Goal: Transaction & Acquisition: Download file/media

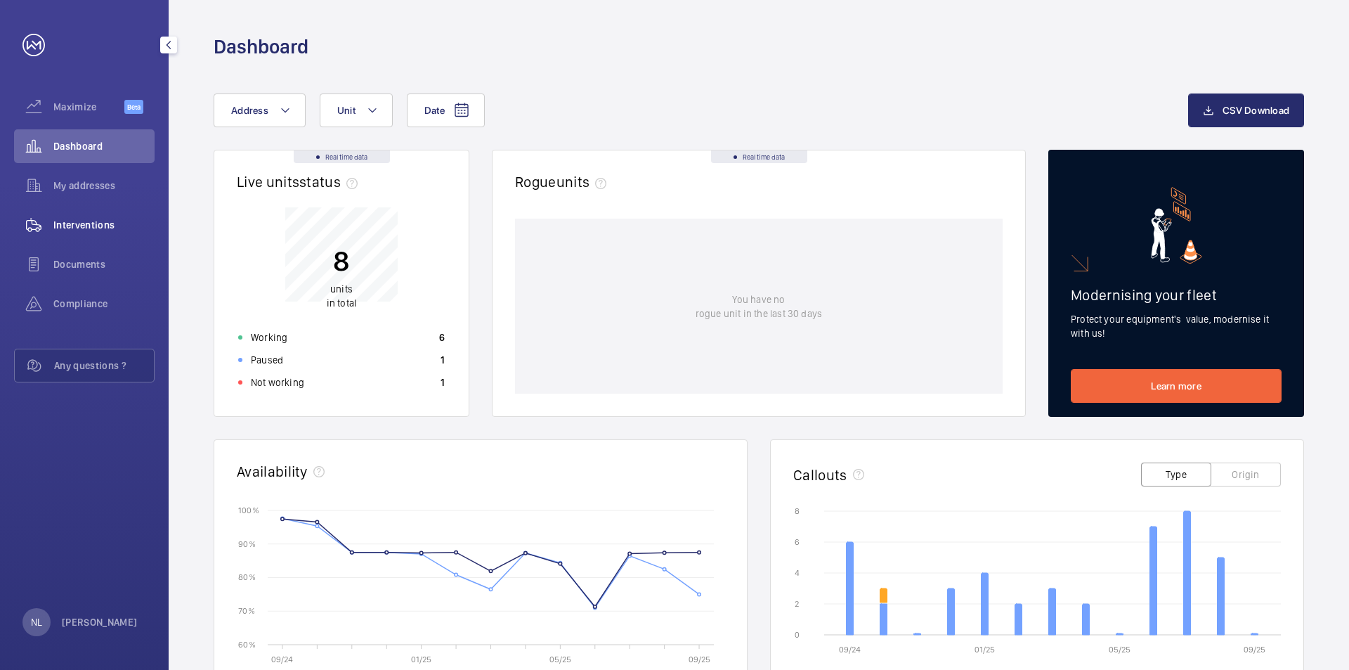
click at [85, 221] on span "Interventions" at bounding box center [103, 225] width 101 height 14
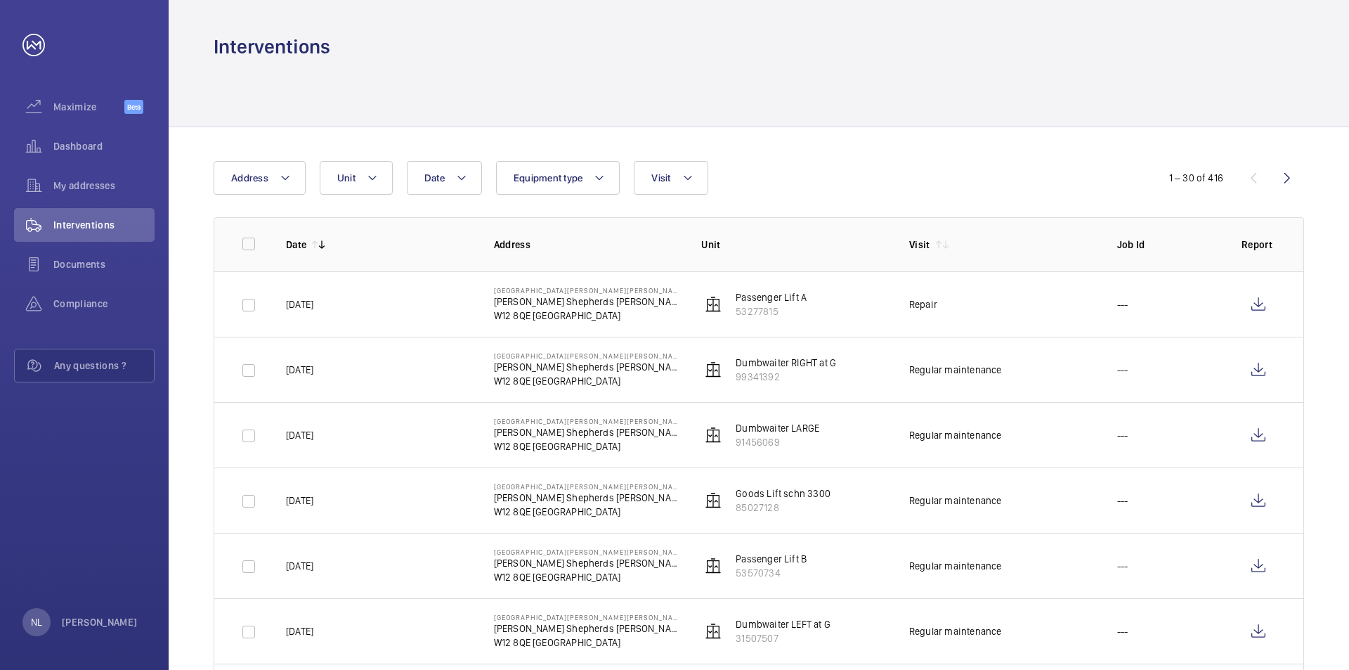
click at [81, 266] on span "Documents" at bounding box center [103, 264] width 101 height 14
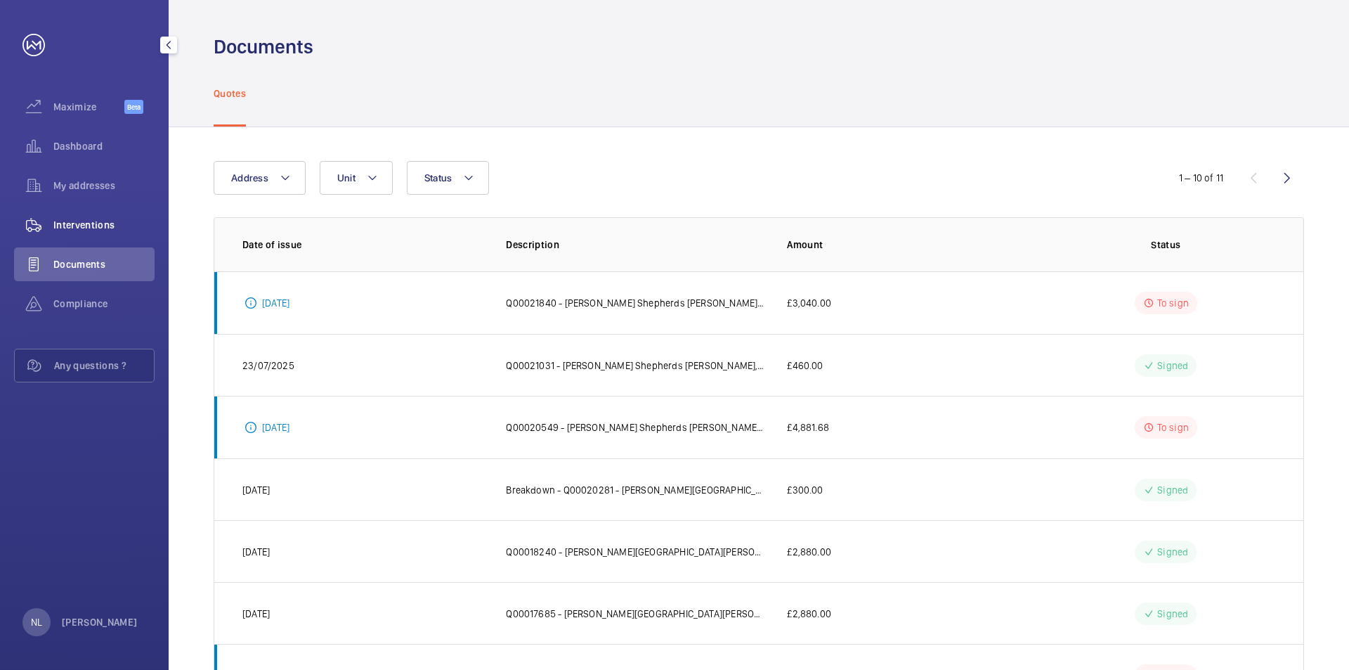
click at [74, 227] on span "Interventions" at bounding box center [103, 225] width 101 height 14
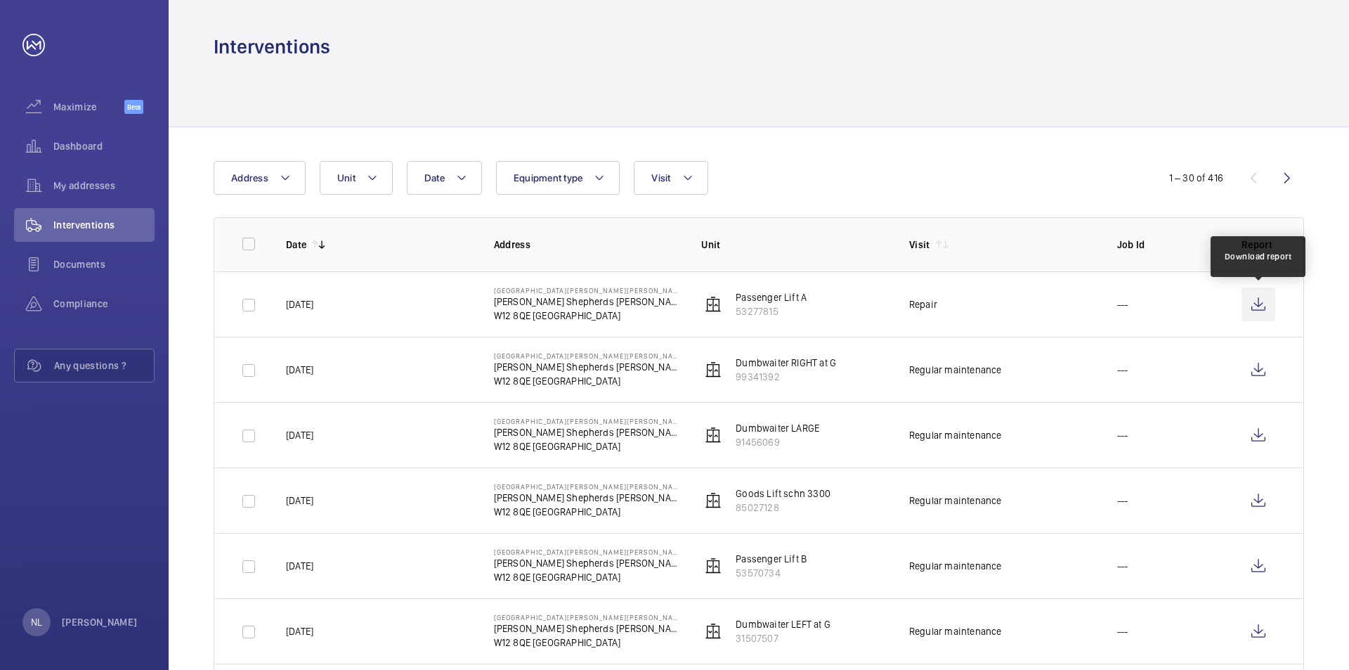
click at [1261, 304] on wm-front-icon-button at bounding box center [1258, 304] width 34 height 34
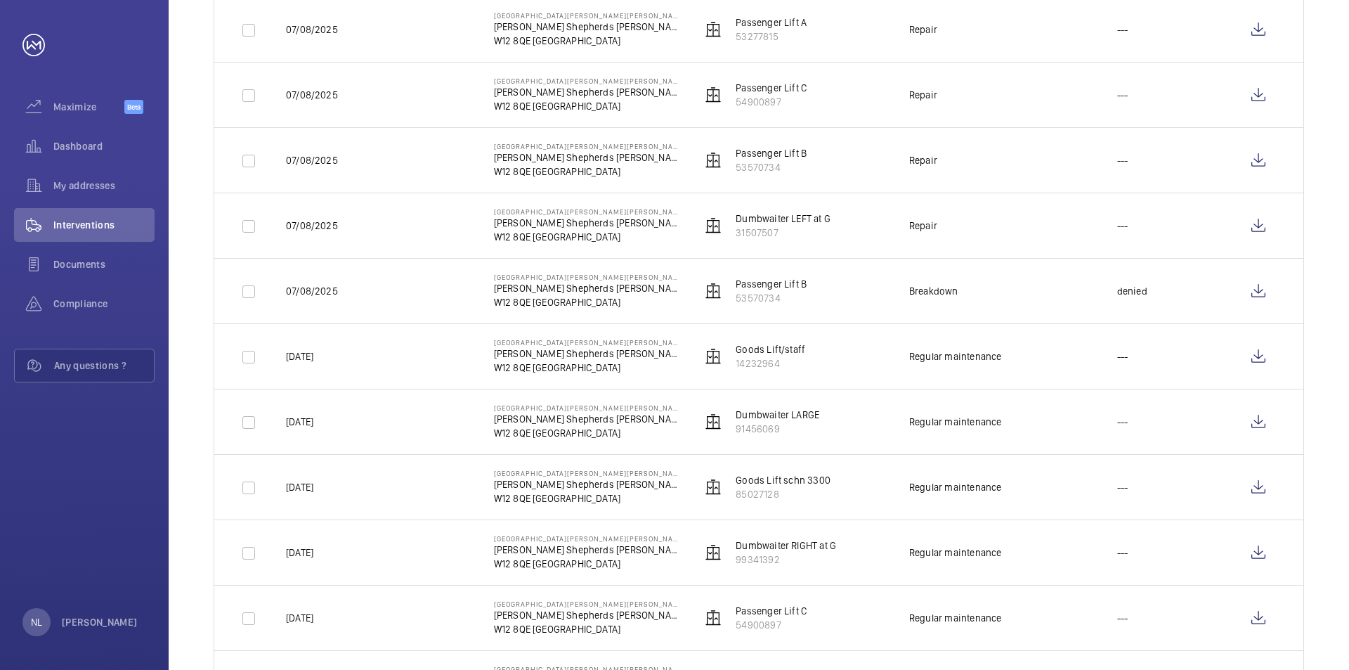
scroll to position [1596, 0]
